Goal: Task Accomplishment & Management: Use online tool/utility

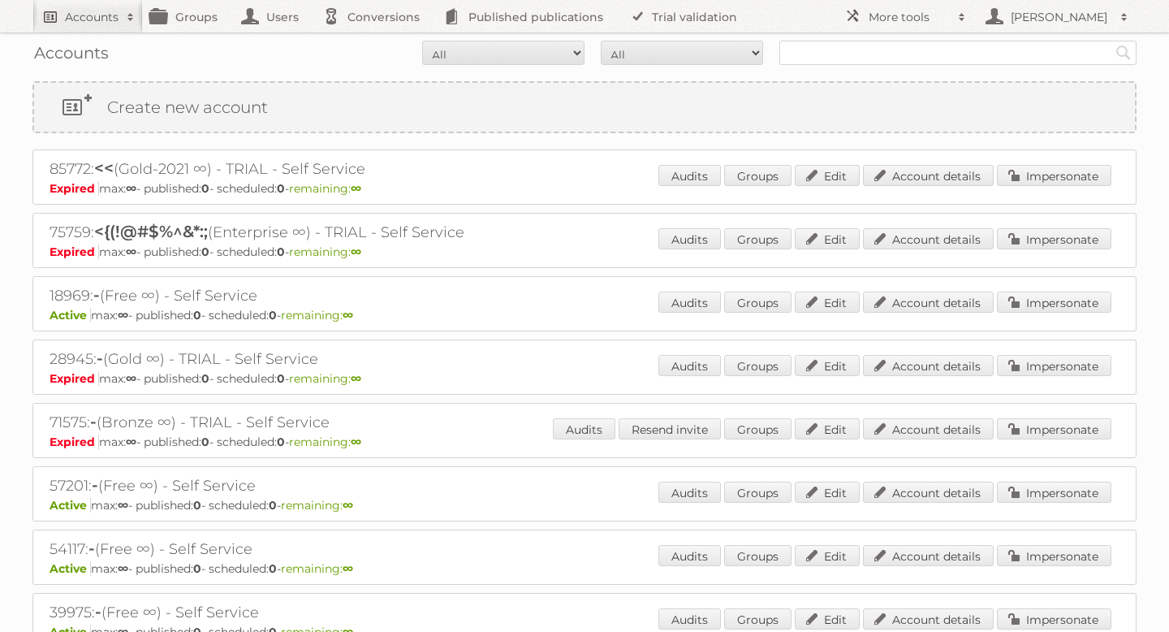
click at [80, 28] on link "Accounts" at bounding box center [87, 16] width 110 height 32
click at [812, 58] on input "text" at bounding box center [957, 53] width 357 height 24
type input "vomar"
click at [1111, 41] on input "Search" at bounding box center [1123, 53] width 24 height 24
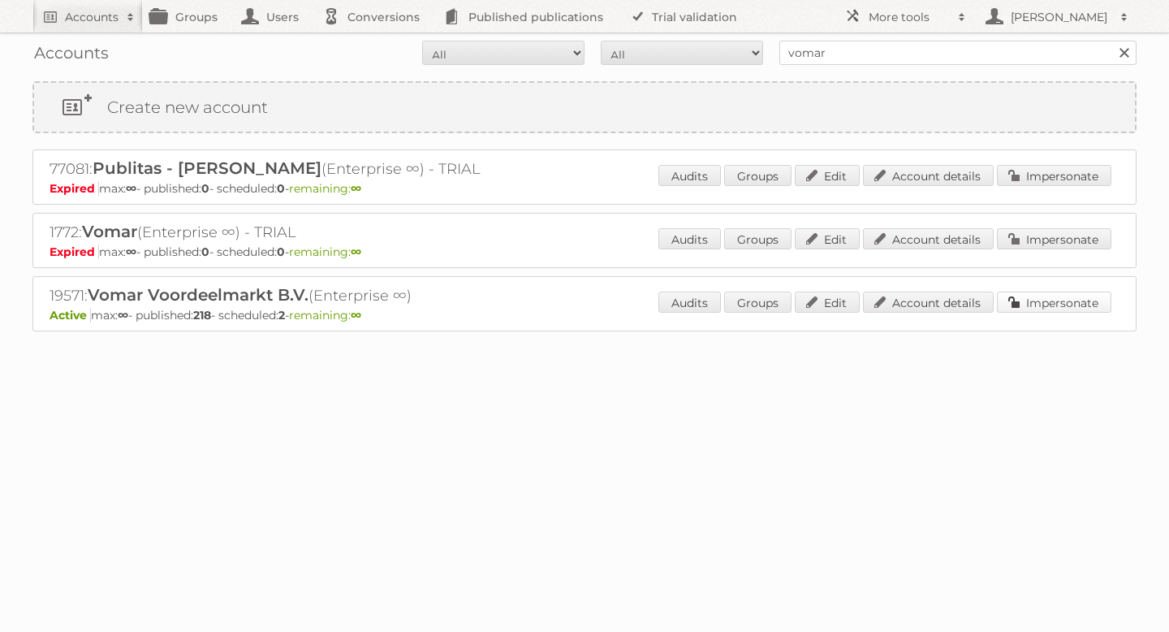
click at [1061, 294] on link "Impersonate" at bounding box center [1054, 301] width 114 height 21
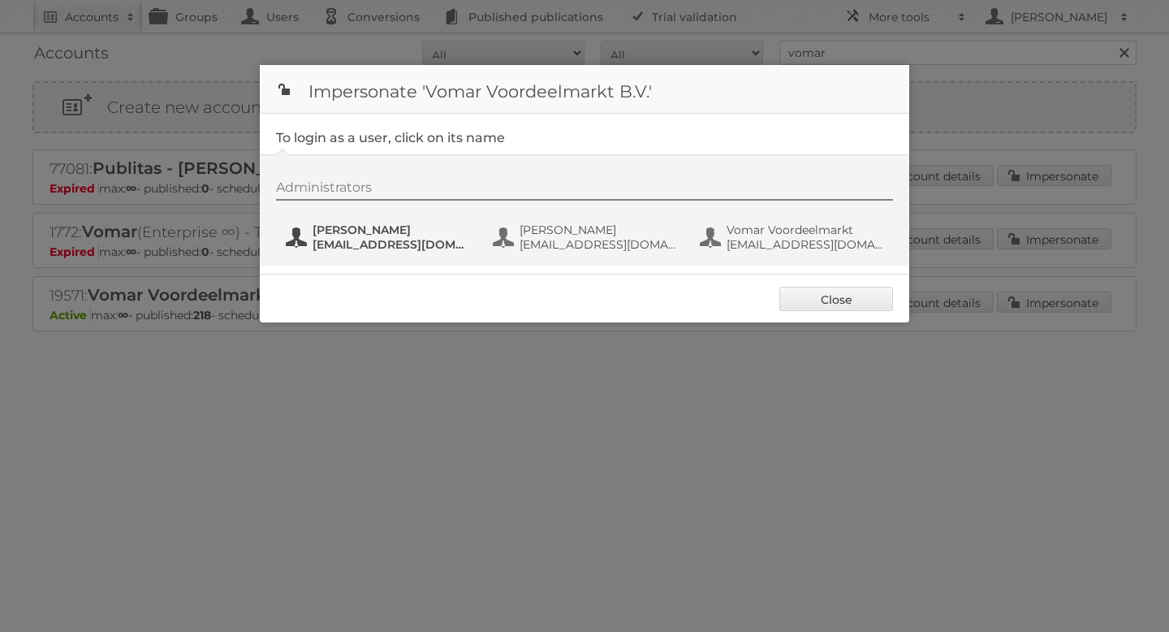
click at [371, 225] on span "Janna" at bounding box center [391, 229] width 157 height 15
